Goal: Task Accomplishment & Management: Use online tool/utility

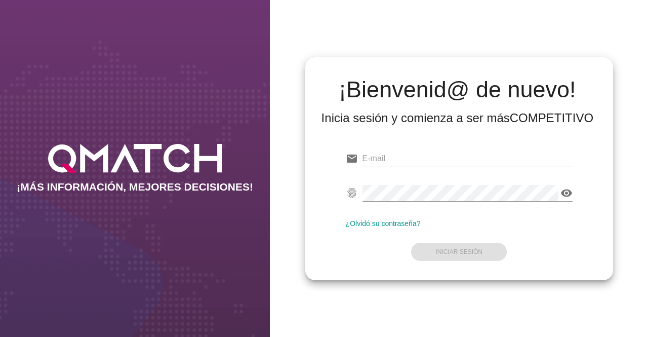
type input "[EMAIL_ADDRESS][DOMAIN_NAME]"
click at [459, 250] on form "email [EMAIL_ADDRESS][DOMAIN_NAME] fingerprint visibility ¿Olvidó su contraseña…" at bounding box center [459, 204] width 227 height 120
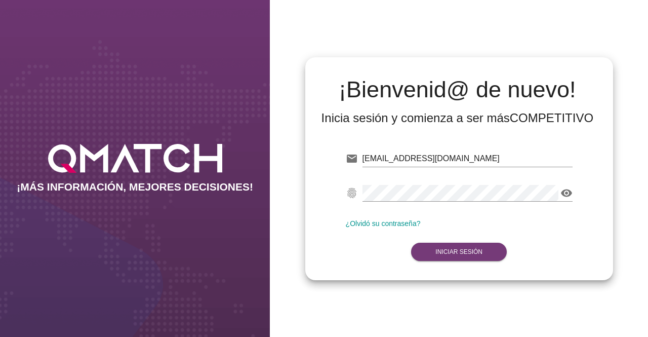
click at [459, 250] on strong "Iniciar Sesión" at bounding box center [459, 251] width 47 height 7
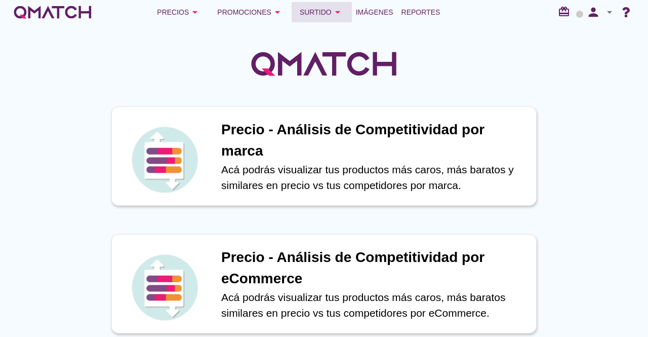
click at [319, 14] on div "Surtido arrow_drop_down" at bounding box center [322, 12] width 44 height 12
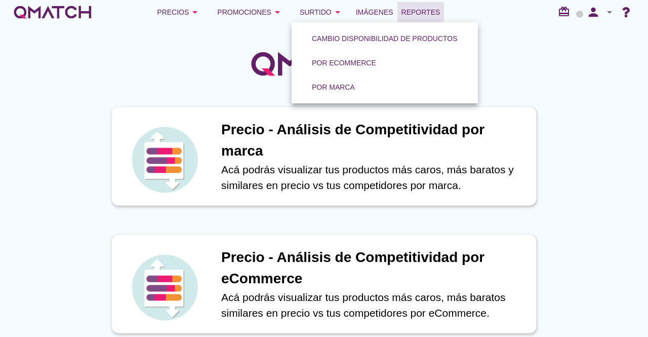
click at [420, 7] on span "Reportes" at bounding box center [421, 12] width 39 height 12
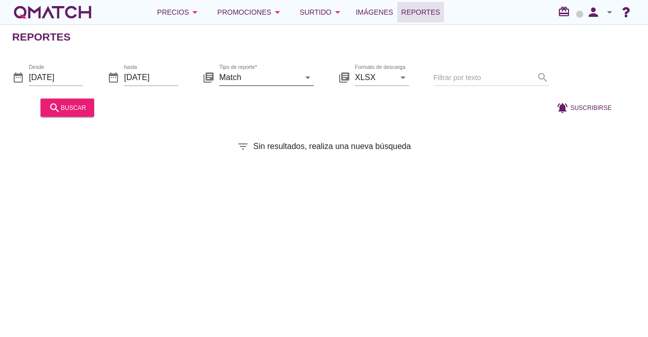
click at [256, 70] on input "Match" at bounding box center [259, 77] width 81 height 16
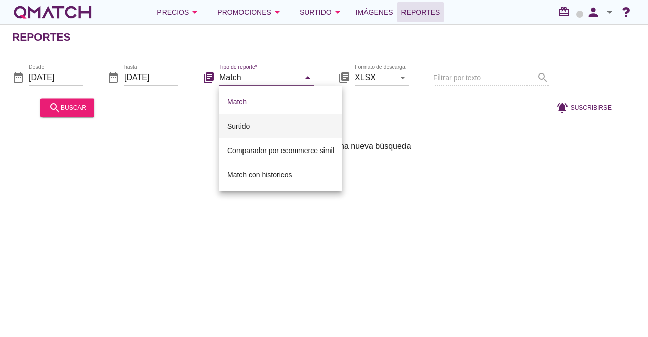
click at [266, 133] on div "Surtido" at bounding box center [280, 126] width 107 height 24
type input "Surtido"
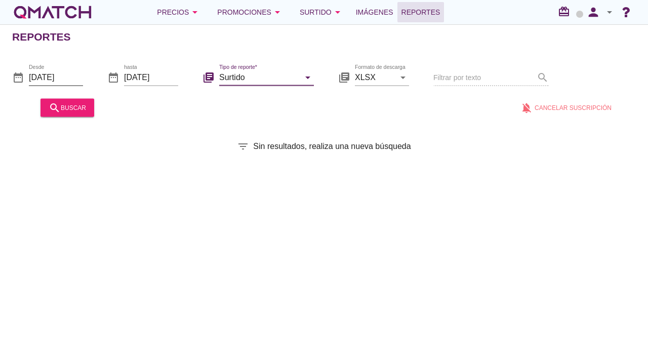
click at [74, 78] on input "[DATE]" at bounding box center [56, 77] width 54 height 16
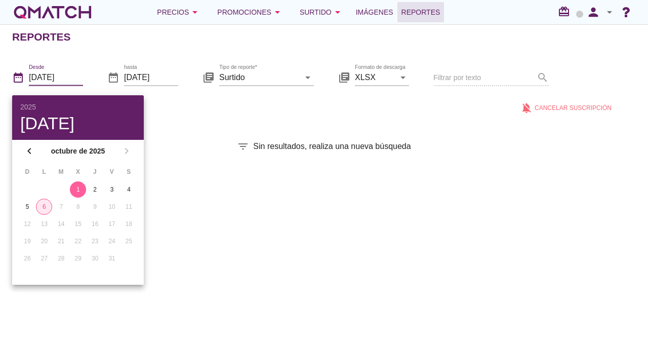
click at [43, 207] on div "6" at bounding box center [43, 206] width 15 height 9
click at [188, 127] on div "Reportes date_range Desde [DATE] date_range hasta [DATE] library_books Tipo de …" at bounding box center [324, 180] width 648 height 313
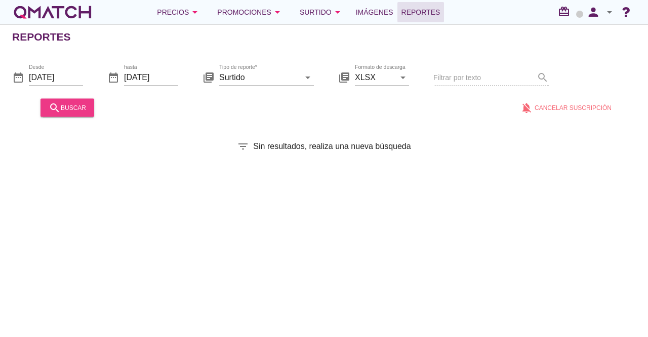
click at [75, 104] on div "search buscar" at bounding box center [67, 107] width 37 height 12
click at [76, 106] on div "search buscar" at bounding box center [67, 107] width 37 height 12
click at [64, 78] on input "[DATE]" at bounding box center [56, 77] width 54 height 16
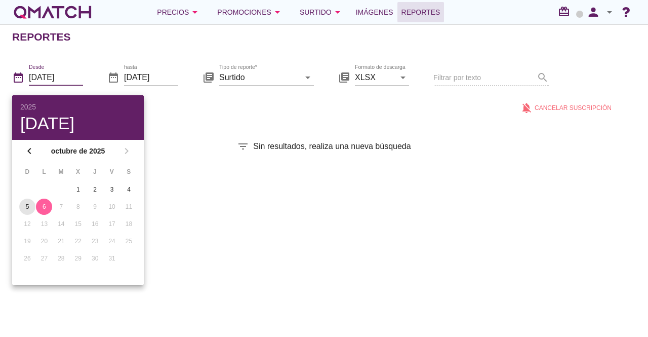
click at [34, 203] on button "5" at bounding box center [27, 207] width 16 height 16
type input "[DATE]"
click at [227, 168] on div "Reportes date_range Desde [DATE] date_range hasta [DATE] library_books Tipo de …" at bounding box center [324, 180] width 648 height 313
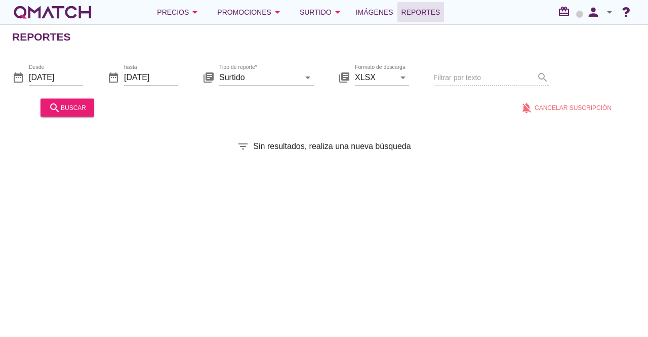
click at [83, 116] on div "search buscar" at bounding box center [67, 107] width 62 height 24
click at [79, 106] on div "search buscar" at bounding box center [67, 107] width 37 height 12
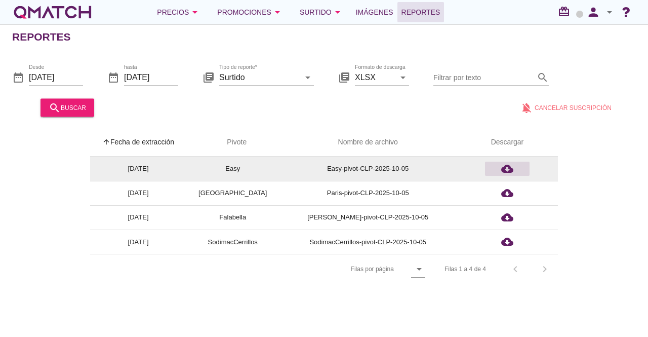
click at [505, 168] on icon "cloud_download" at bounding box center [508, 169] width 12 height 12
